Goal: Download file/media

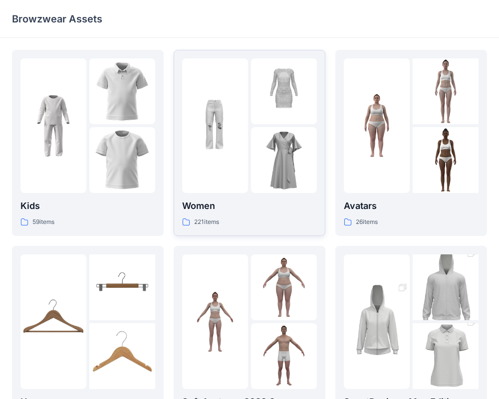
click at [220, 176] on div at bounding box center [215, 125] width 66 height 135
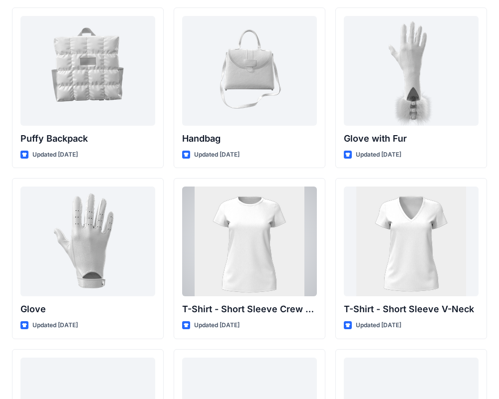
scroll to position [7693, 0]
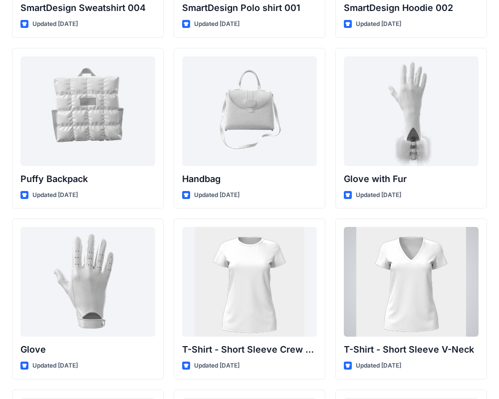
click at [431, 284] on div at bounding box center [411, 282] width 135 height 110
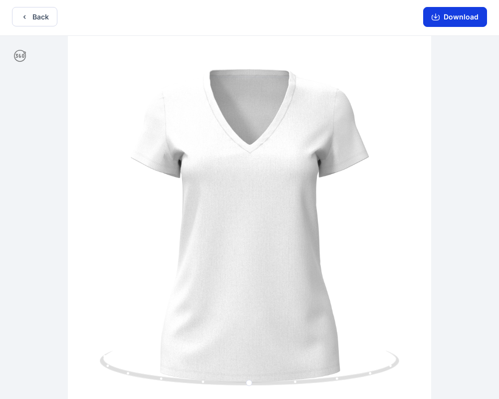
scroll to position [1, 0]
click at [460, 16] on button "Download" at bounding box center [455, 18] width 64 height 20
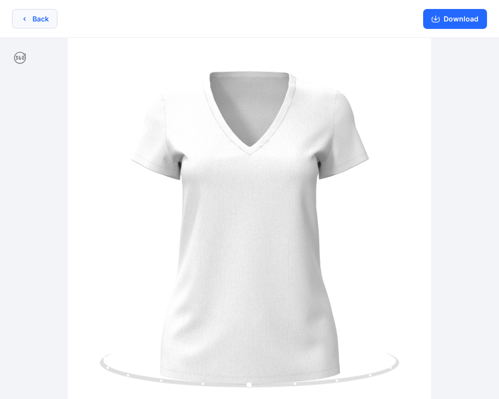
click at [27, 18] on icon "button" at bounding box center [24, 19] width 8 height 8
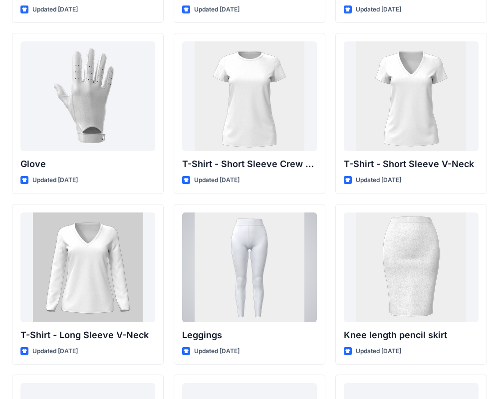
scroll to position [7627, 0]
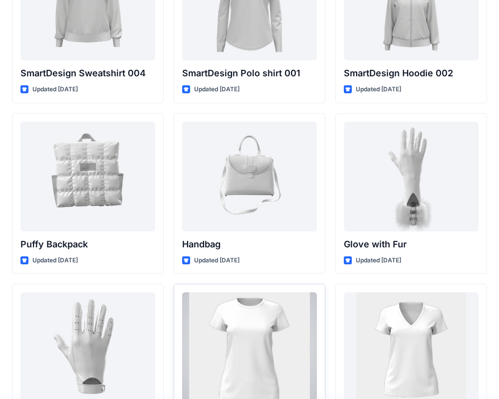
click at [278, 328] on div at bounding box center [249, 347] width 135 height 110
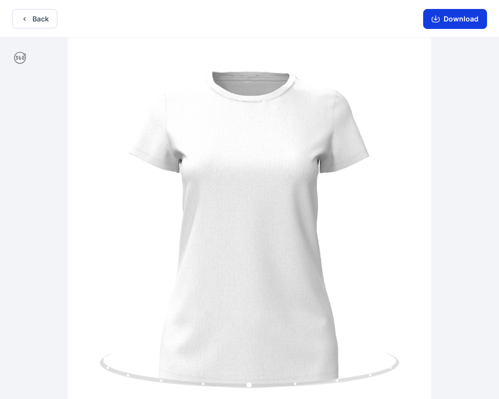
click at [442, 25] on button "Download" at bounding box center [455, 19] width 64 height 20
